Goal: Information Seeking & Learning: Learn about a topic

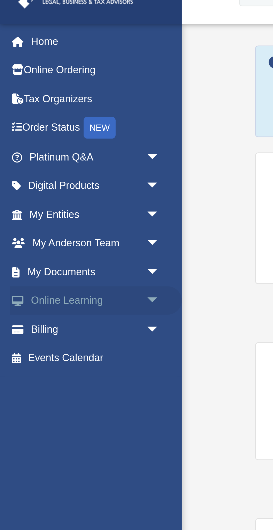
click at [24, 128] on link "Online Learning arrow_drop_down" at bounding box center [37, 129] width 66 height 11
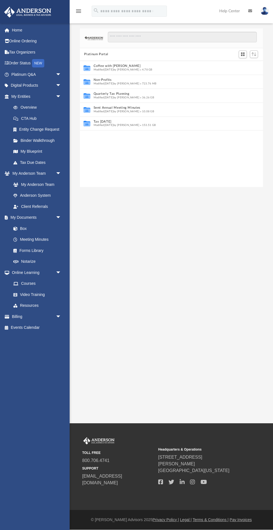
scroll to position [127, 183]
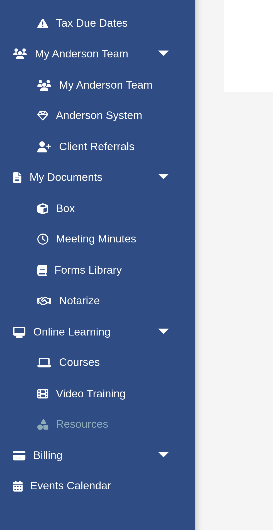
click at [25, 305] on link "Resources" at bounding box center [39, 305] width 62 height 11
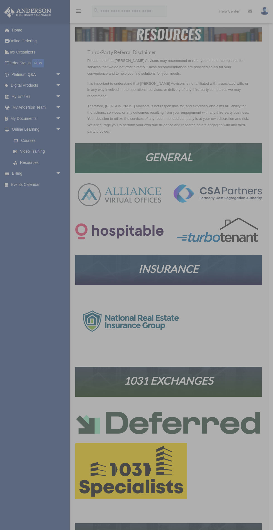
click at [122, 226] on img at bounding box center [136, 265] width 137 height 137
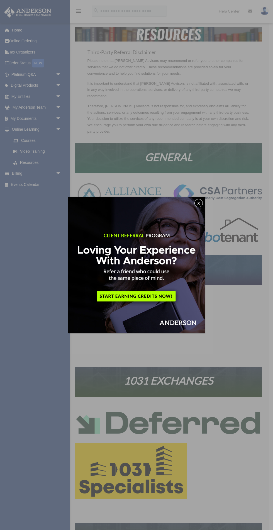
click at [199, 203] on button "x" at bounding box center [198, 203] width 8 height 8
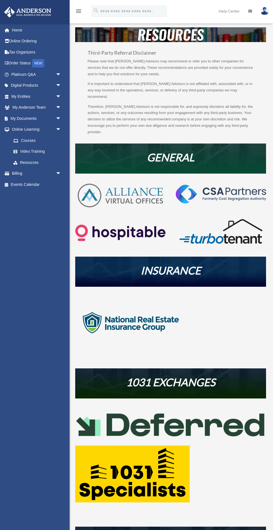
click at [116, 218] on img at bounding box center [120, 232] width 90 height 29
click at [93, 227] on img at bounding box center [120, 232] width 90 height 29
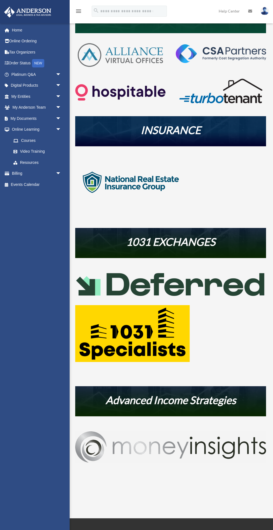
scroll to position [149, 0]
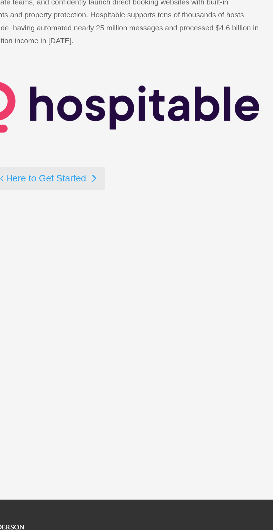
click at [117, 222] on link "Click Here to Get Started" at bounding box center [124, 222] width 78 height 14
